Goal: Information Seeking & Learning: Learn about a topic

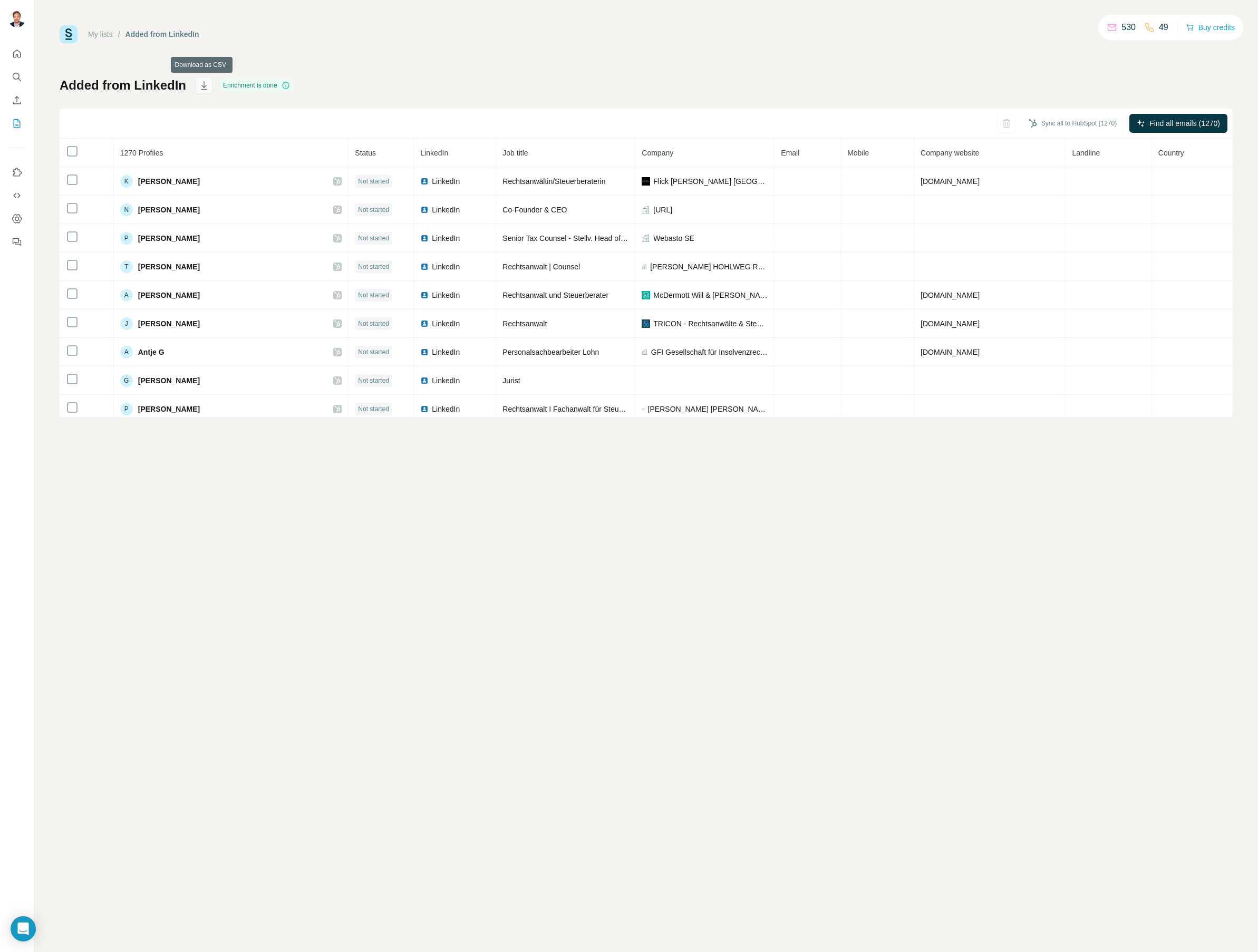
click at [202, 85] on icon "button" at bounding box center [204, 85] width 6 height 8
click at [862, 76] on div "My lists / Added from LinkedIn 530 49 Buy credits Added from LinkedIn Enrichmen…" at bounding box center [646, 221] width 1173 height 391
click at [687, 68] on div "My lists / Added from LinkedIn 530 49 Buy credits Added from LinkedIn Enrichmen…" at bounding box center [646, 221] width 1173 height 391
click at [20, 225] on button "Dashboard" at bounding box center [16, 218] width 17 height 19
click at [16, 171] on icon "Use Surfe on LinkedIn" at bounding box center [16, 172] width 11 height 11
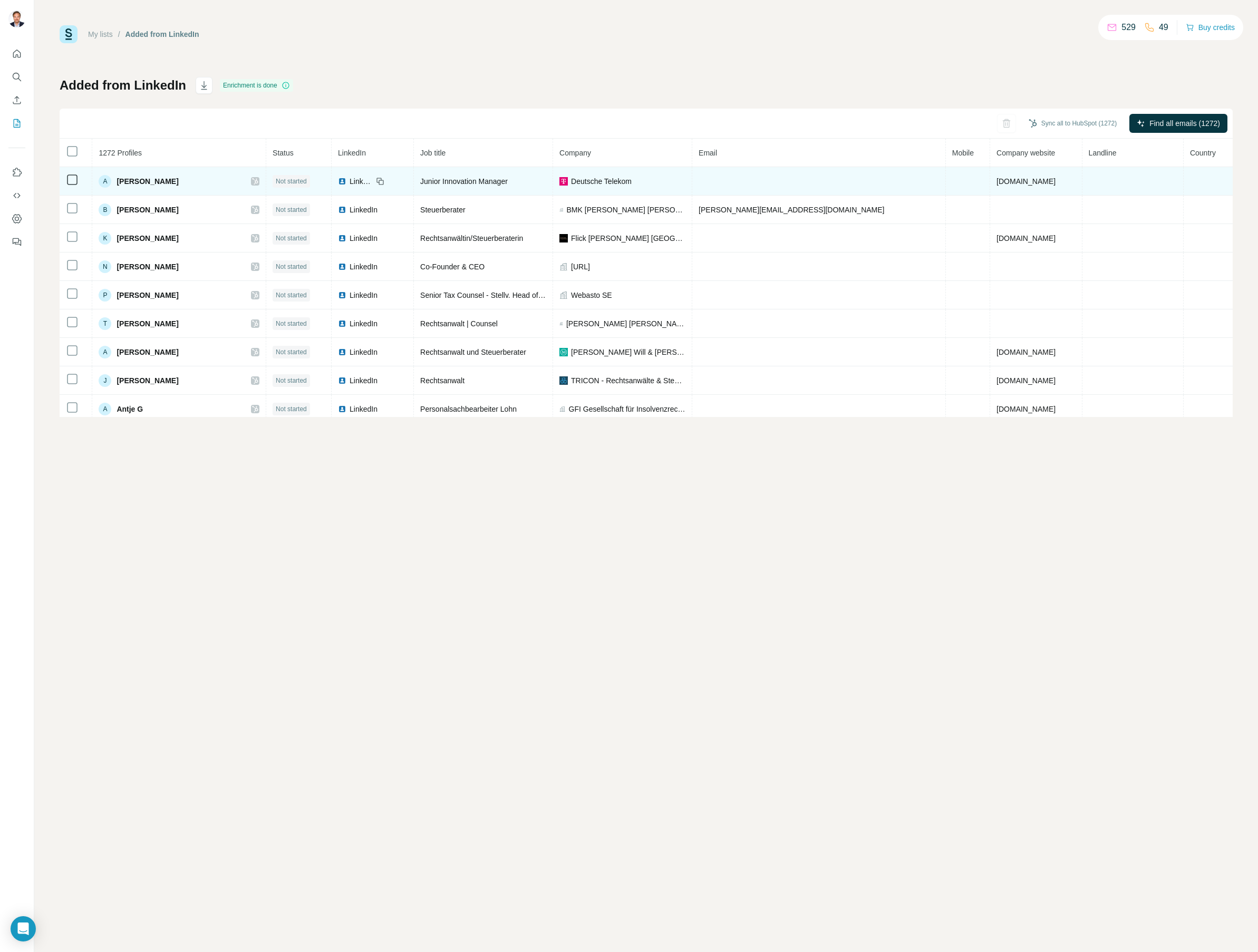
click at [221, 183] on div "A [PERSON_NAME]" at bounding box center [179, 181] width 161 height 12
click at [225, 182] on div "A [PERSON_NAME]" at bounding box center [179, 181] width 161 height 12
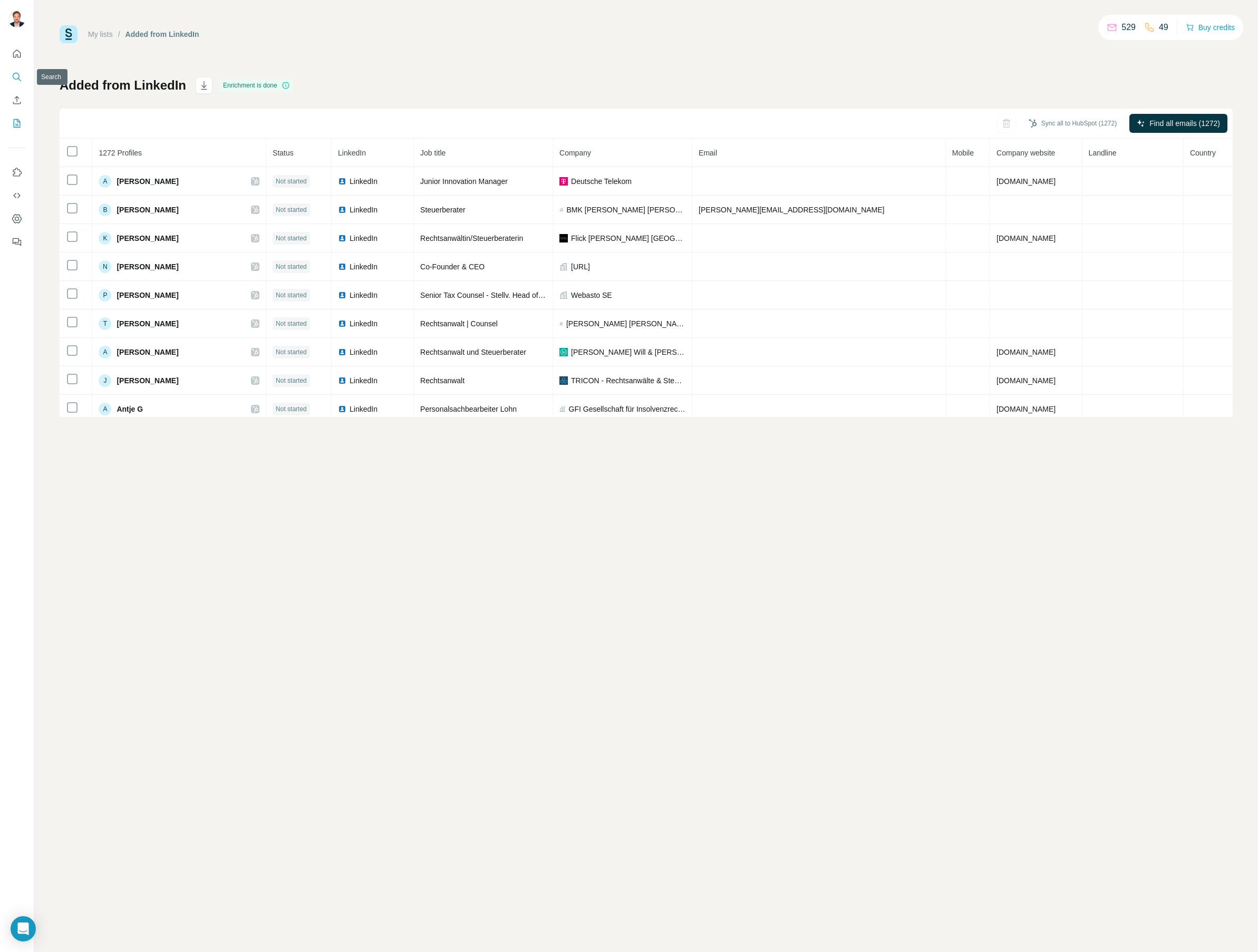
click at [25, 77] on button "Search" at bounding box center [16, 77] width 17 height 19
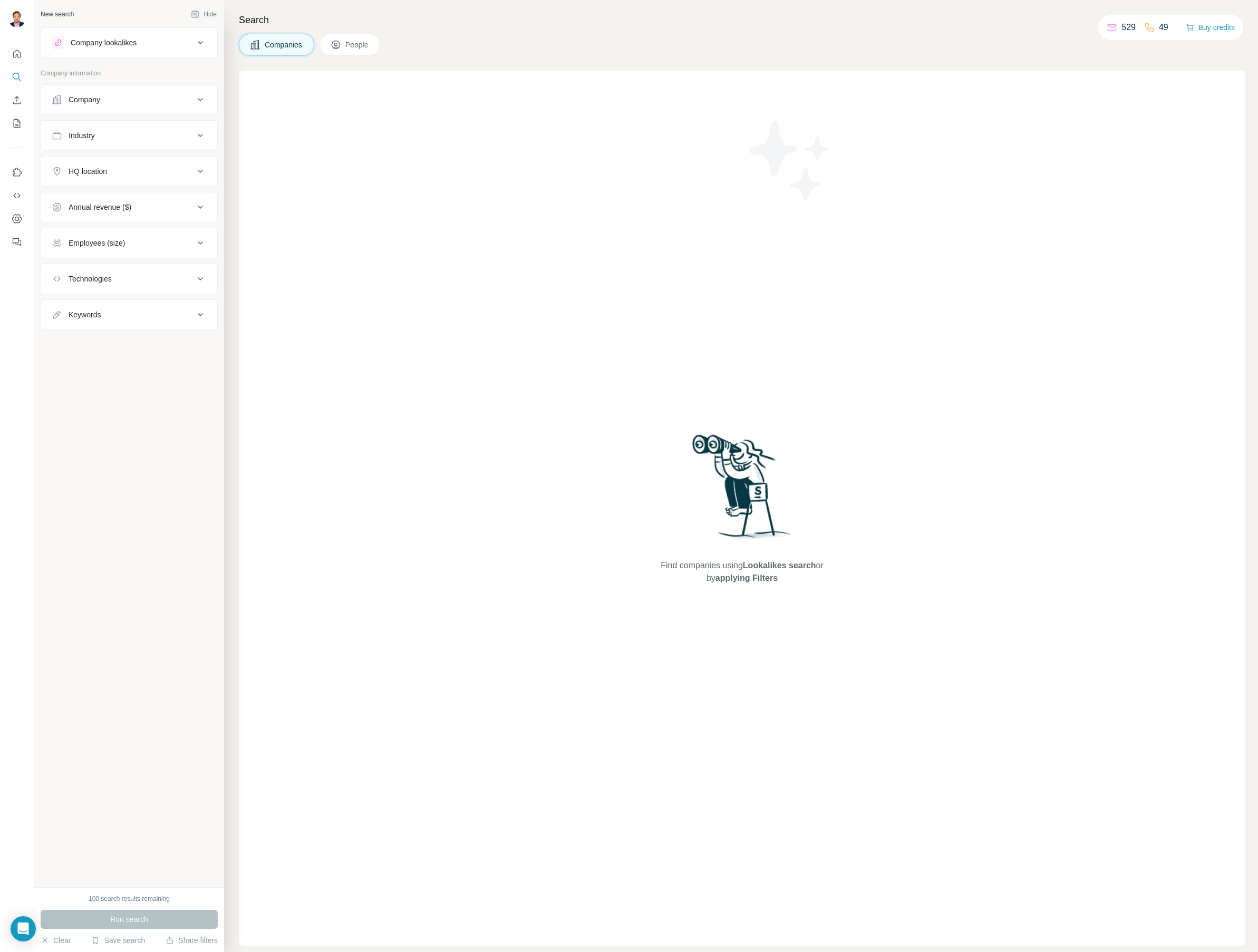
click at [346, 40] on button "People" at bounding box center [350, 44] width 61 height 22
click at [167, 46] on div "Company lookalikes" at bounding box center [123, 42] width 142 height 12
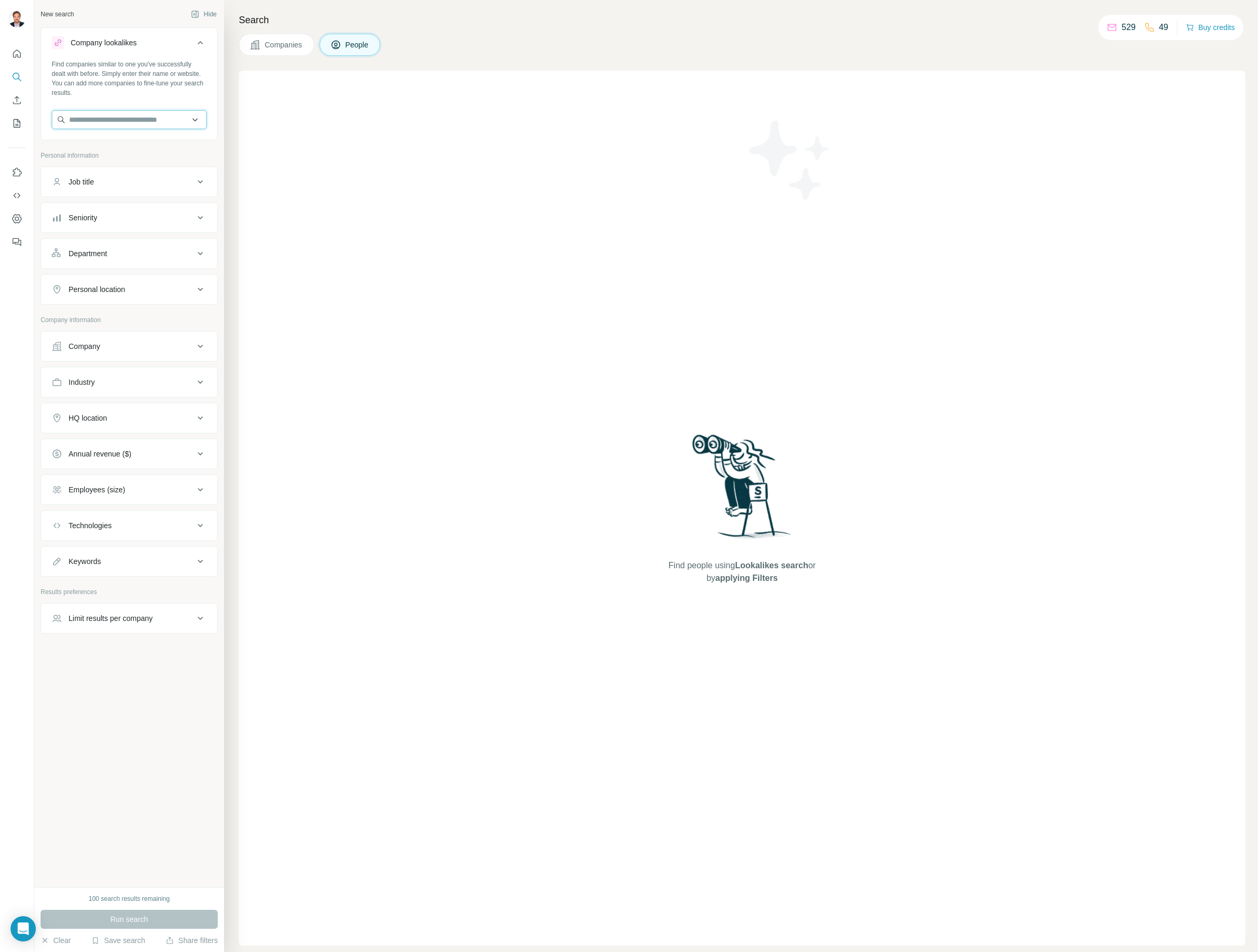
click at [150, 115] on input "text" at bounding box center [129, 119] width 155 height 19
click at [121, 124] on input "text" at bounding box center [129, 119] width 155 height 19
type input "**********"
click at [194, 118] on input "**********" at bounding box center [129, 119] width 155 height 19
click at [509, 40] on div "Companies People" at bounding box center [741, 44] width 1006 height 22
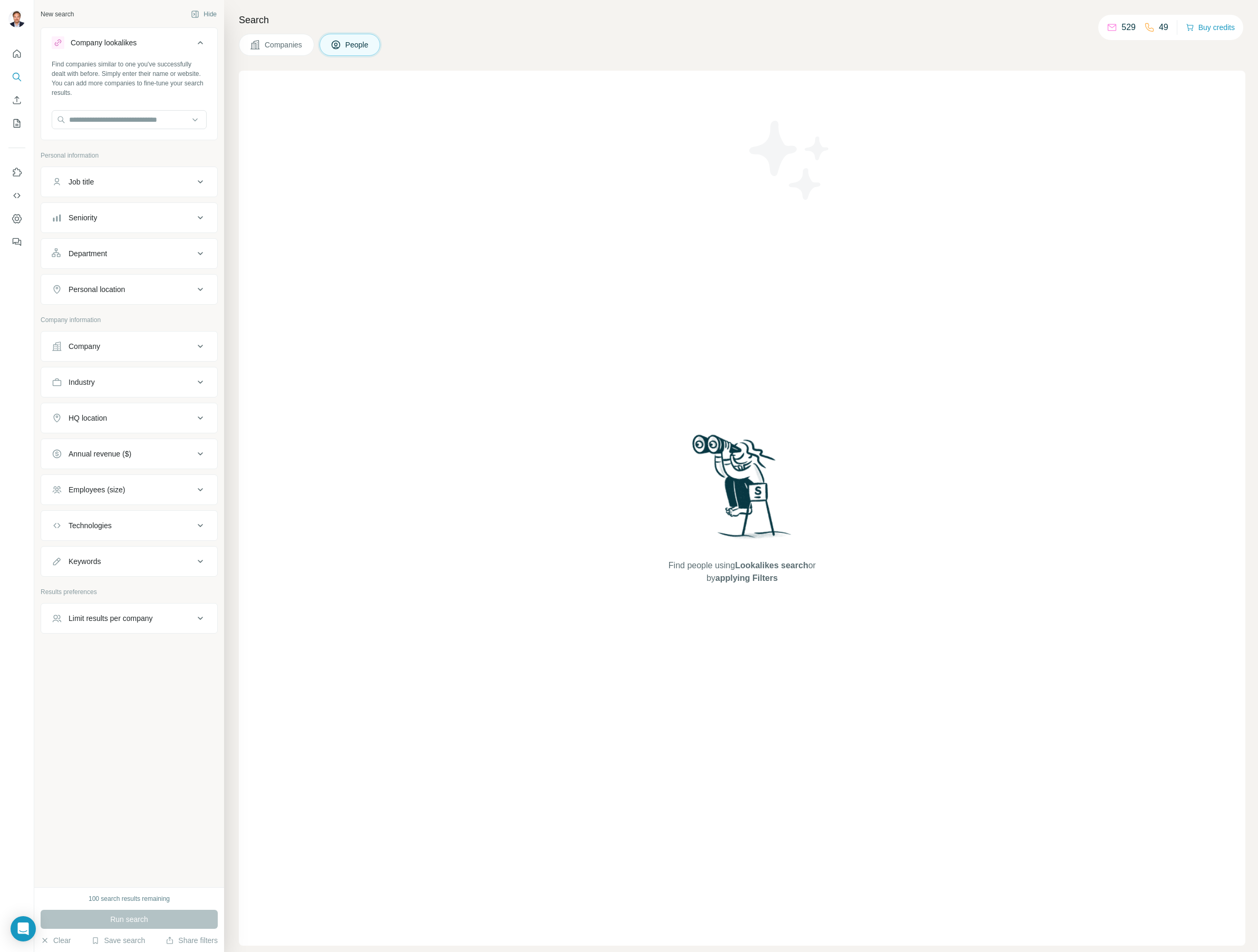
click at [201, 43] on icon at bounding box center [199, 42] width 12 height 12
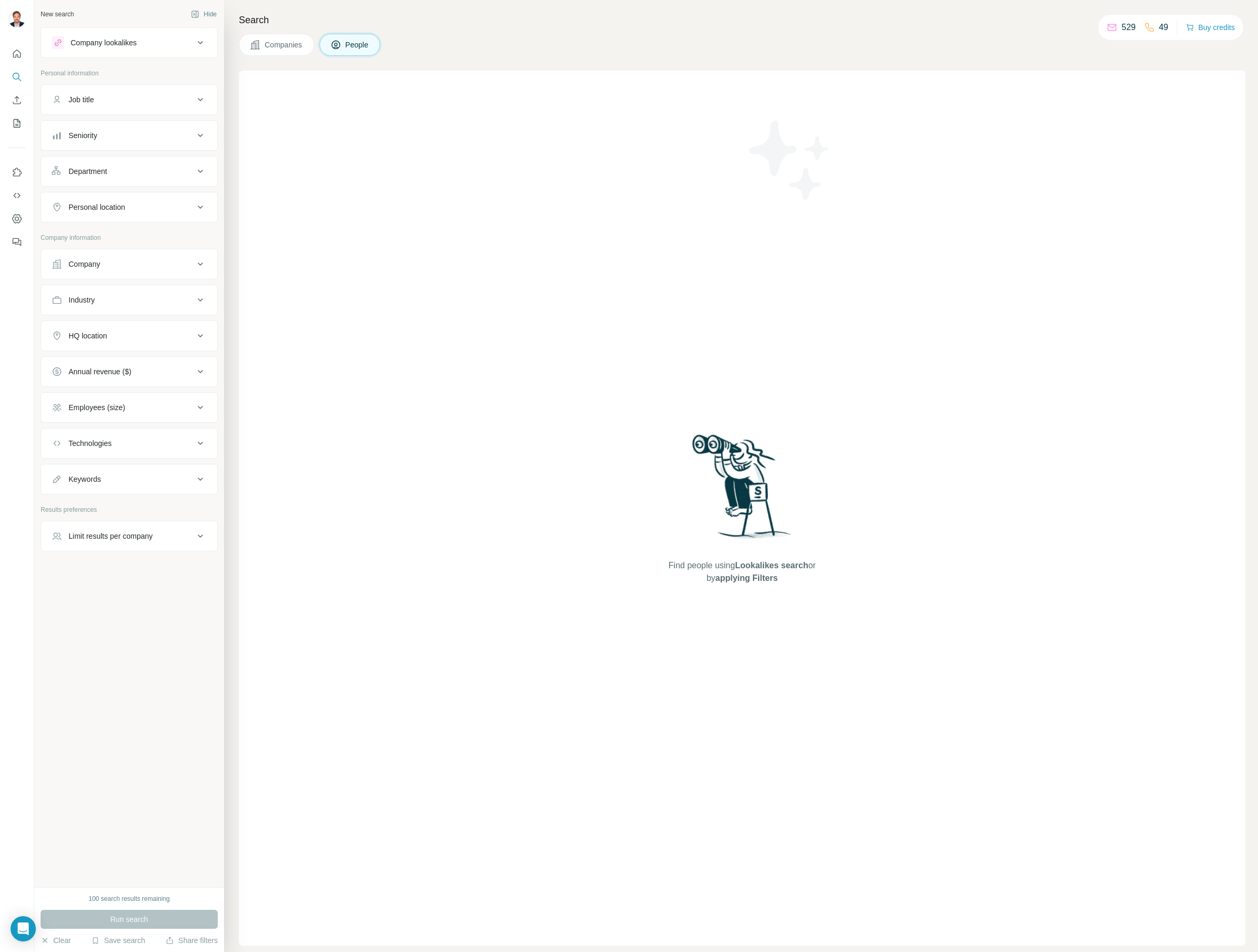
click at [280, 46] on span "Companies" at bounding box center [284, 44] width 38 height 11
click at [376, 42] on button "People" at bounding box center [350, 44] width 61 height 22
click at [16, 59] on button "Quick start" at bounding box center [16, 53] width 17 height 19
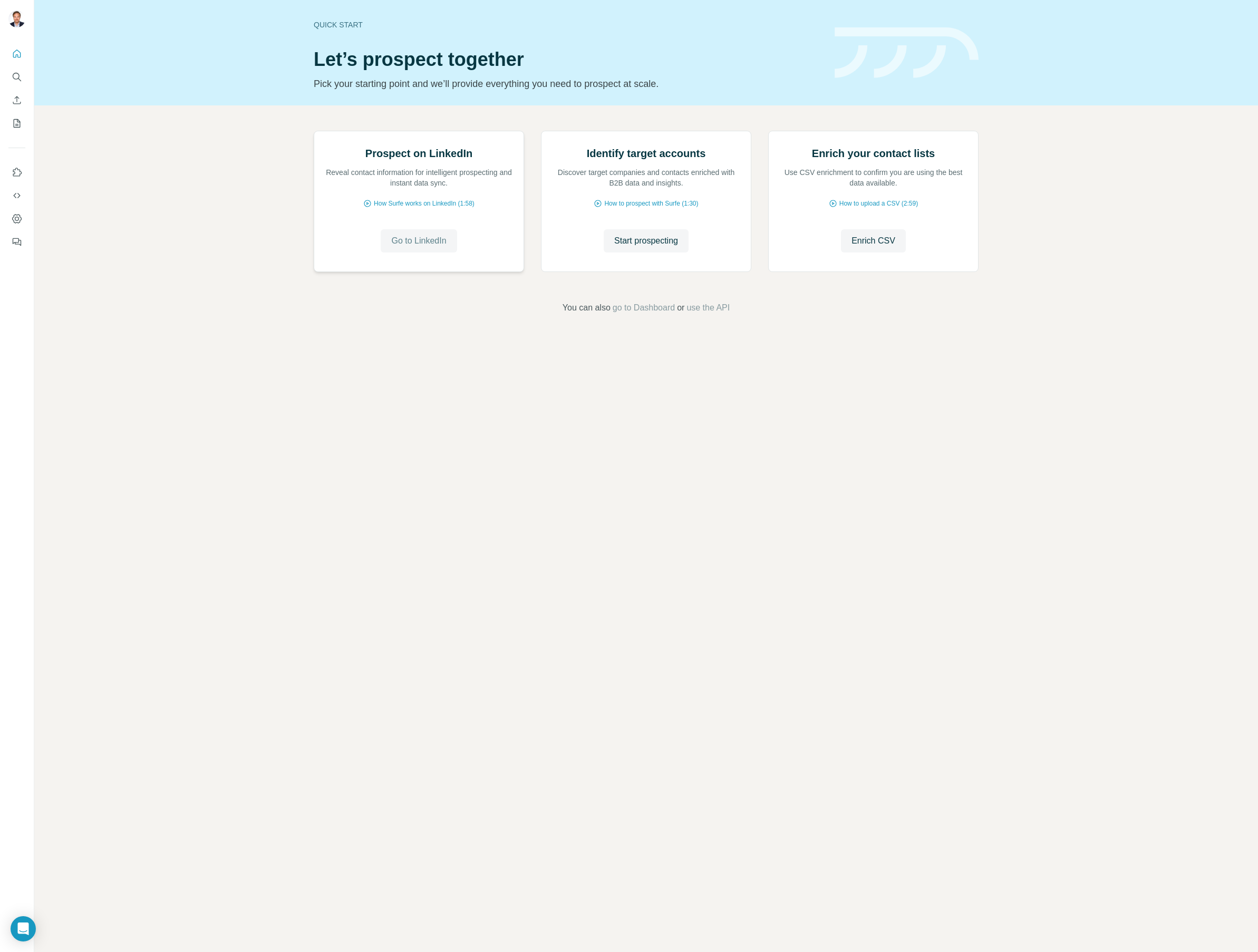
click at [421, 248] on span "Go to LinkedIn" at bounding box center [419, 240] width 55 height 12
click at [890, 248] on span "Enrich CSV" at bounding box center [874, 240] width 44 height 12
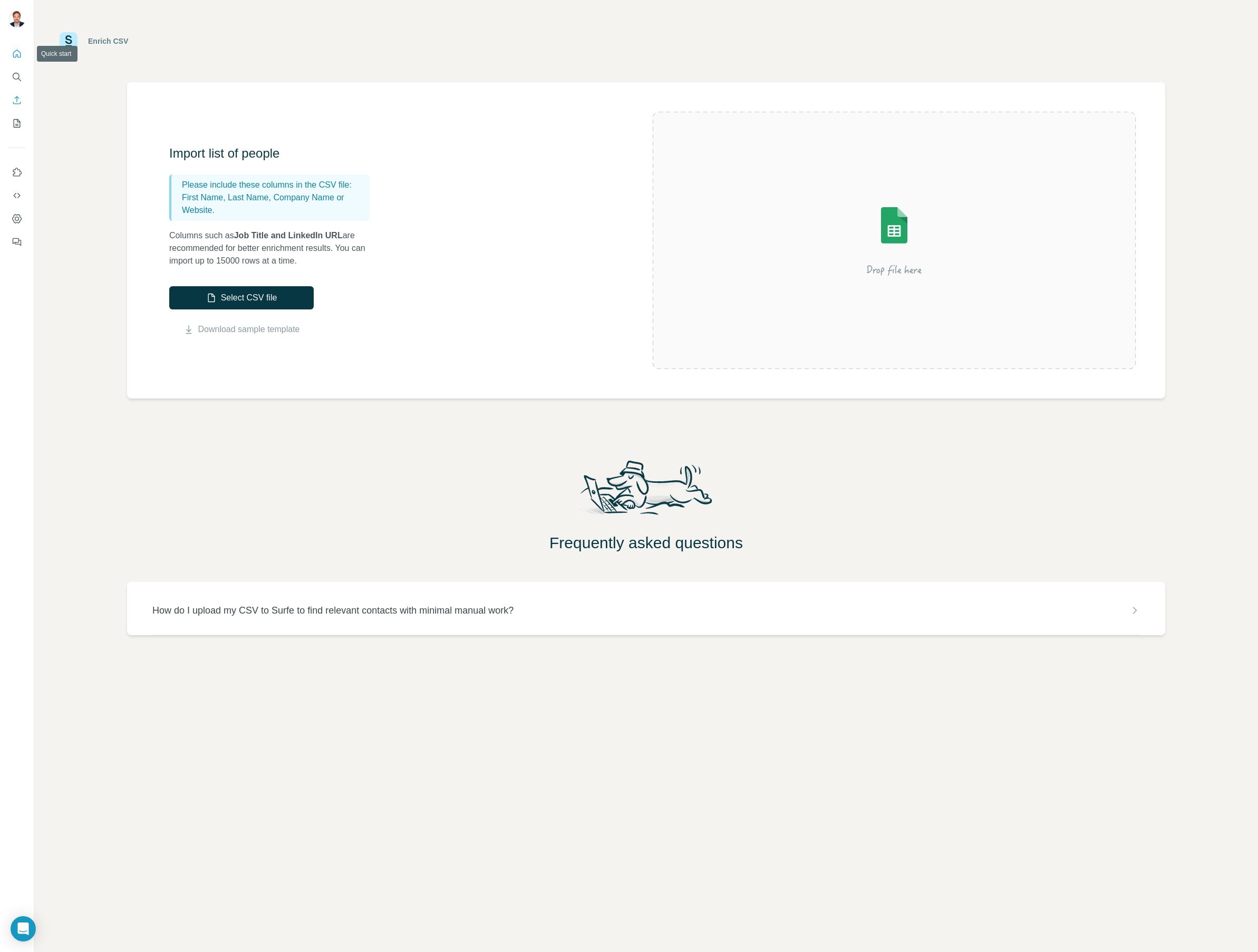
click at [19, 52] on icon "Quick start" at bounding box center [16, 53] width 11 height 11
